Goal: Navigation & Orientation: Find specific page/section

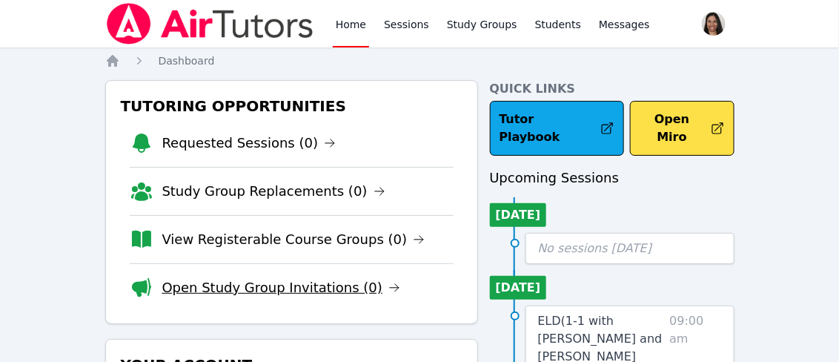
click at [272, 283] on link "Open Study Group Invitations (0)" at bounding box center [281, 287] width 239 height 21
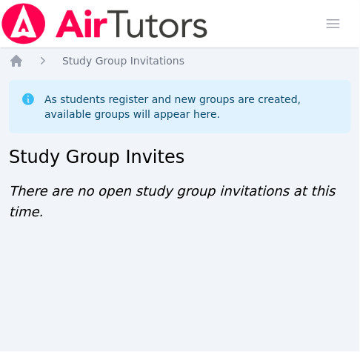
click at [4, 70] on div "Home Sessions Study Groups Students Messages Open user menu Jennifer (Jen) Grub…" at bounding box center [180, 176] width 360 height 352
click at [8, 219] on div "Home Sessions Study Groups Students Messages Open user menu Jennifer (Jen) Grub…" at bounding box center [180, 176] width 360 height 352
click at [7, 253] on div "Home Sessions Study Groups Students Messages Open user menu Jennifer (Jen) Grub…" at bounding box center [180, 176] width 360 height 352
